Goal: Download file/media

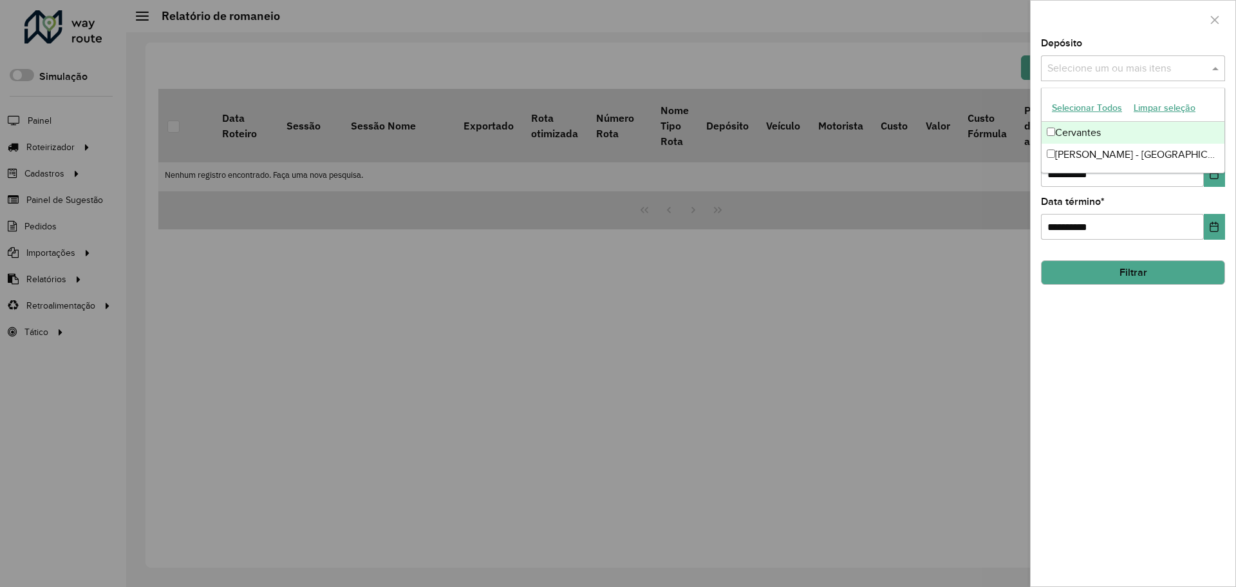
click at [1077, 135] on div "Cervantes" at bounding box center [1133, 133] width 183 height 22
click at [1107, 273] on button "Filtrar" at bounding box center [1133, 272] width 184 height 24
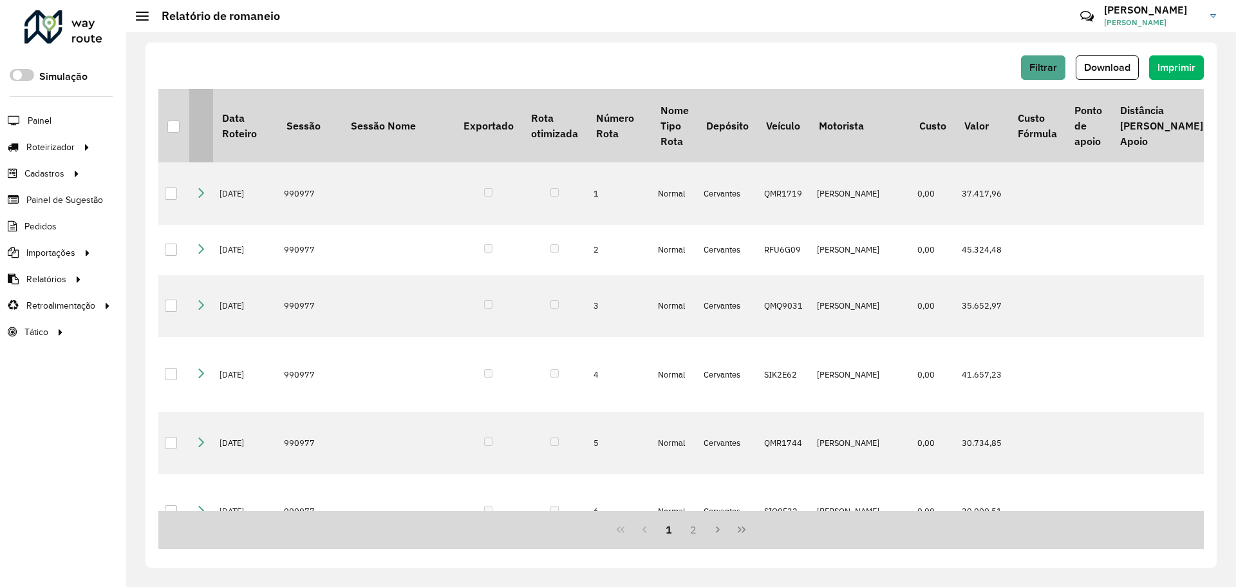
drag, startPoint x: 164, startPoint y: 121, endPoint x: 193, endPoint y: 124, distance: 29.1
click at [165, 121] on th at bounding box center [173, 125] width 31 height 73
click at [178, 129] on div at bounding box center [173, 126] width 12 height 12
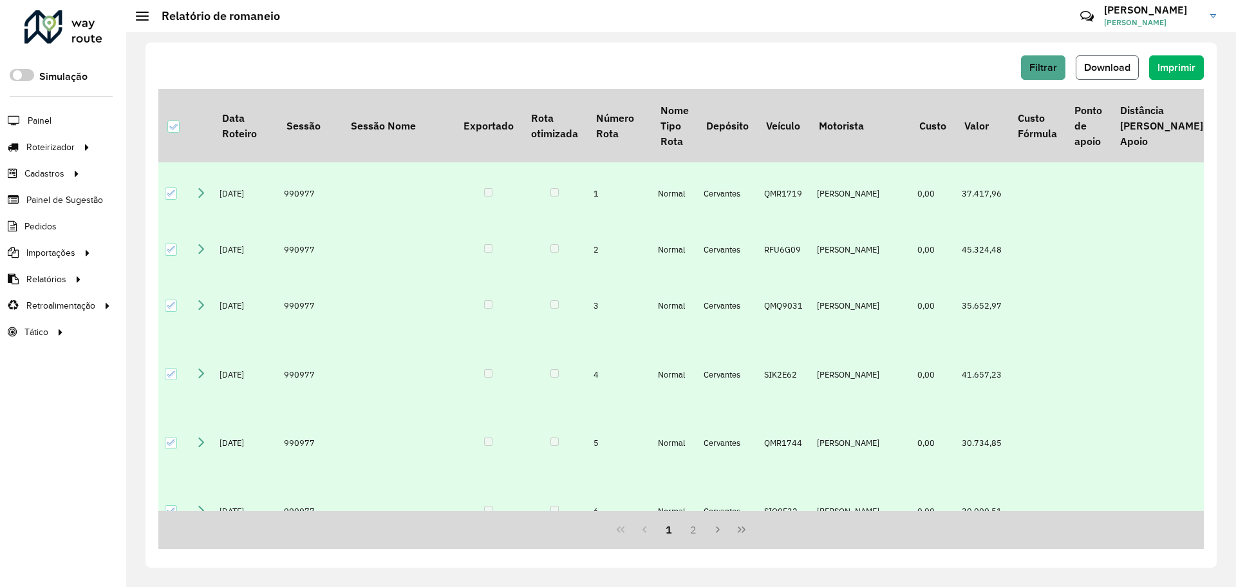
click at [1094, 68] on span "Download" at bounding box center [1107, 67] width 46 height 11
click at [1057, 70] on button "Filtrar" at bounding box center [1043, 67] width 44 height 24
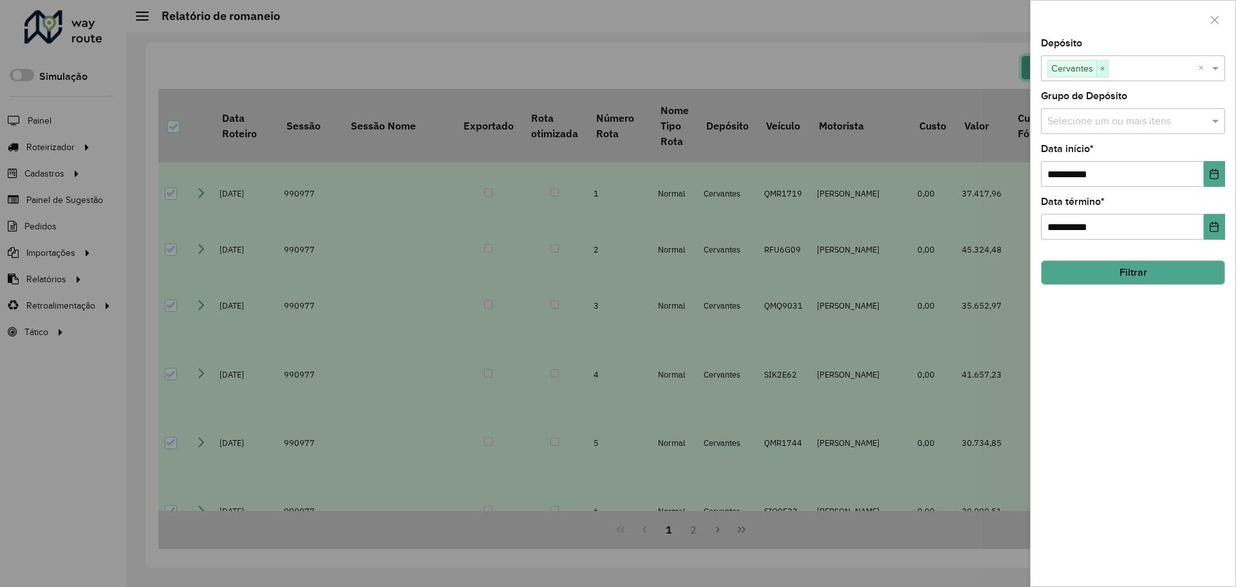
click at [1104, 70] on span "×" at bounding box center [1103, 68] width 12 height 15
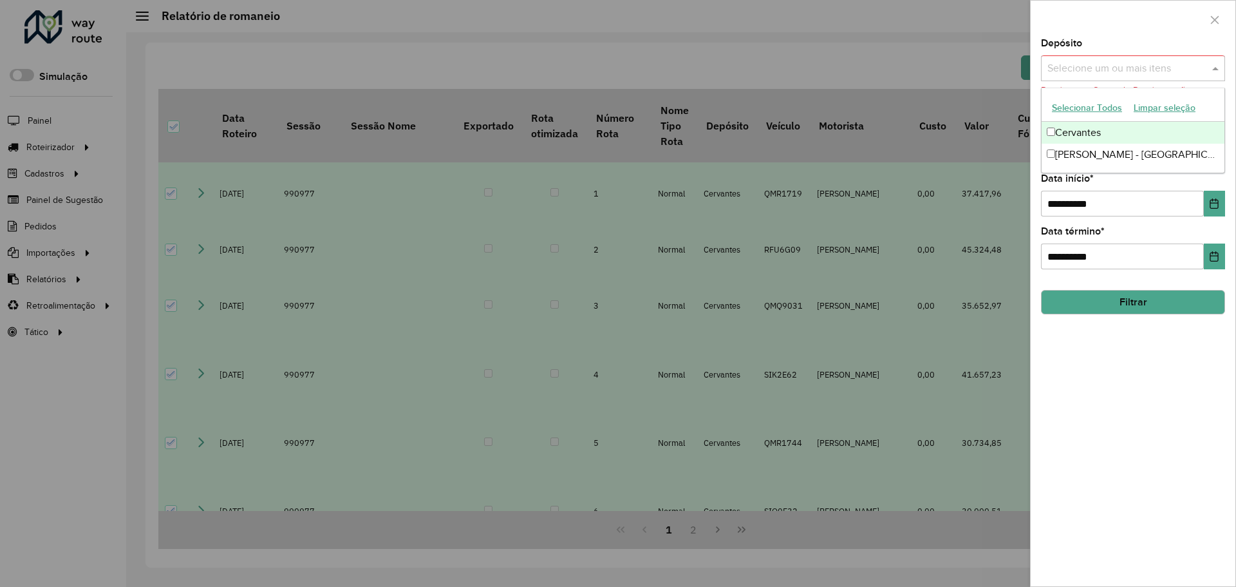
click at [1109, 73] on input "text" at bounding box center [1126, 68] width 165 height 15
click at [1114, 155] on div "[PERSON_NAME] - [GEOGRAPHIC_DATA] de Minas" at bounding box center [1133, 155] width 183 height 22
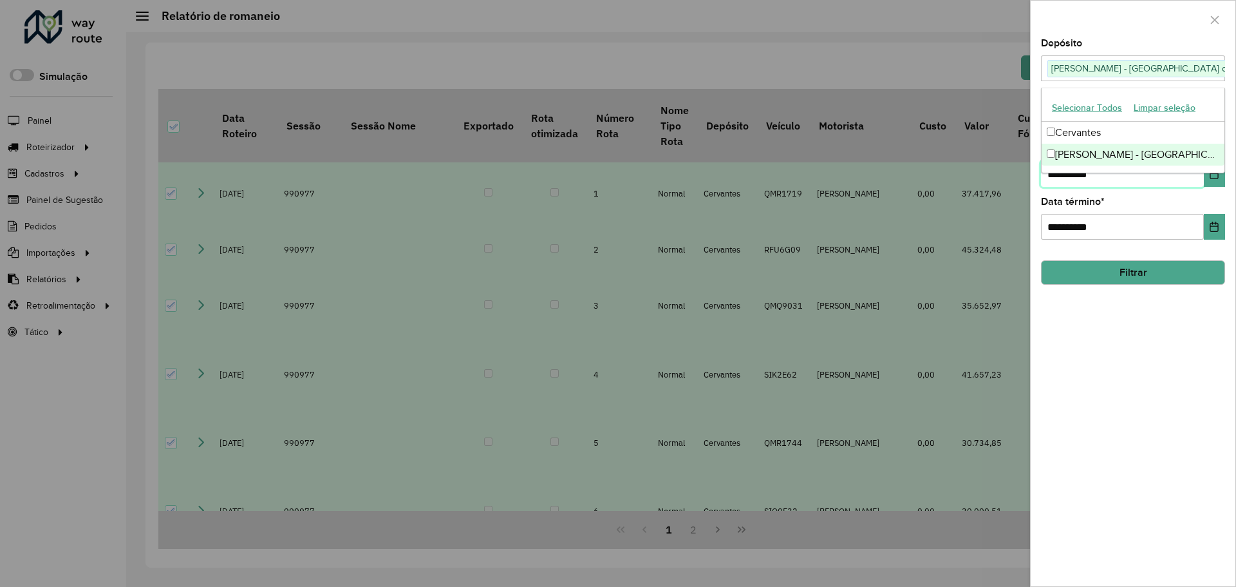
click at [1106, 181] on input "**********" at bounding box center [1122, 174] width 163 height 26
click at [1059, 175] on input "**********" at bounding box center [1122, 174] width 163 height 26
type input "**********"
click at [1071, 270] on button "Filtrar" at bounding box center [1133, 272] width 184 height 24
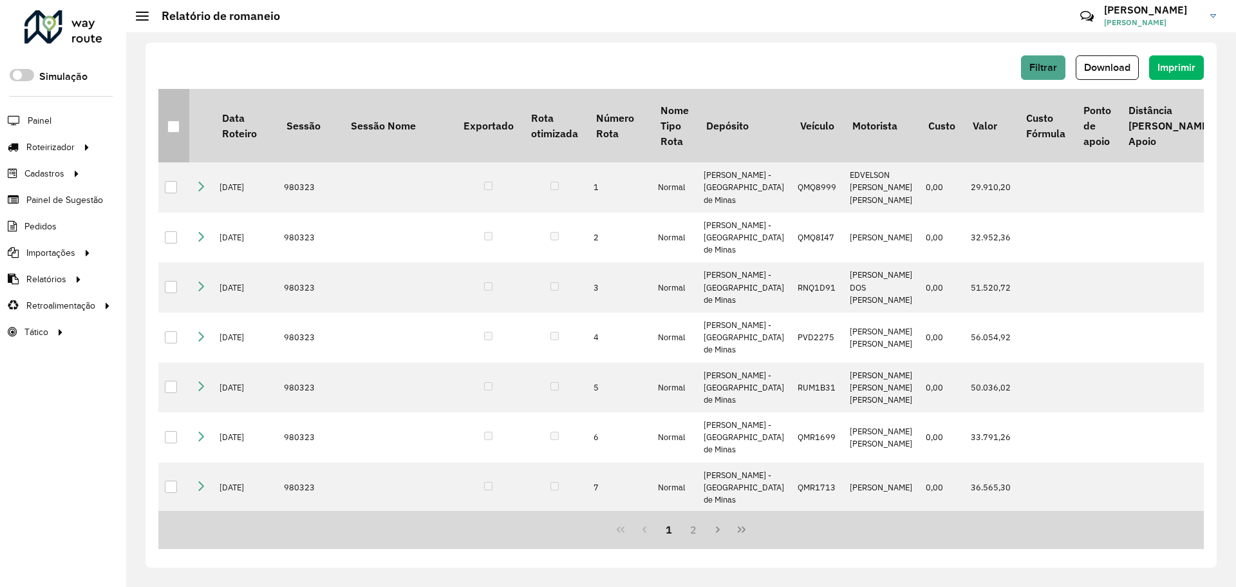
click at [175, 125] on div at bounding box center [173, 126] width 12 height 12
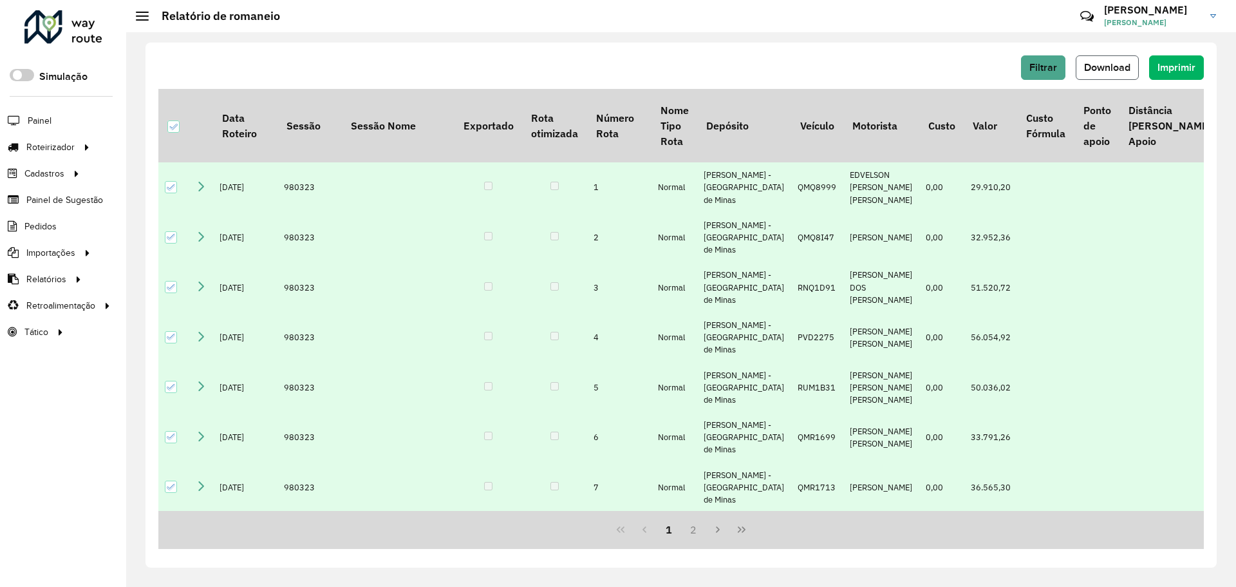
click at [1089, 62] on span "Download" at bounding box center [1107, 67] width 46 height 11
